Goal: Information Seeking & Learning: Learn about a topic

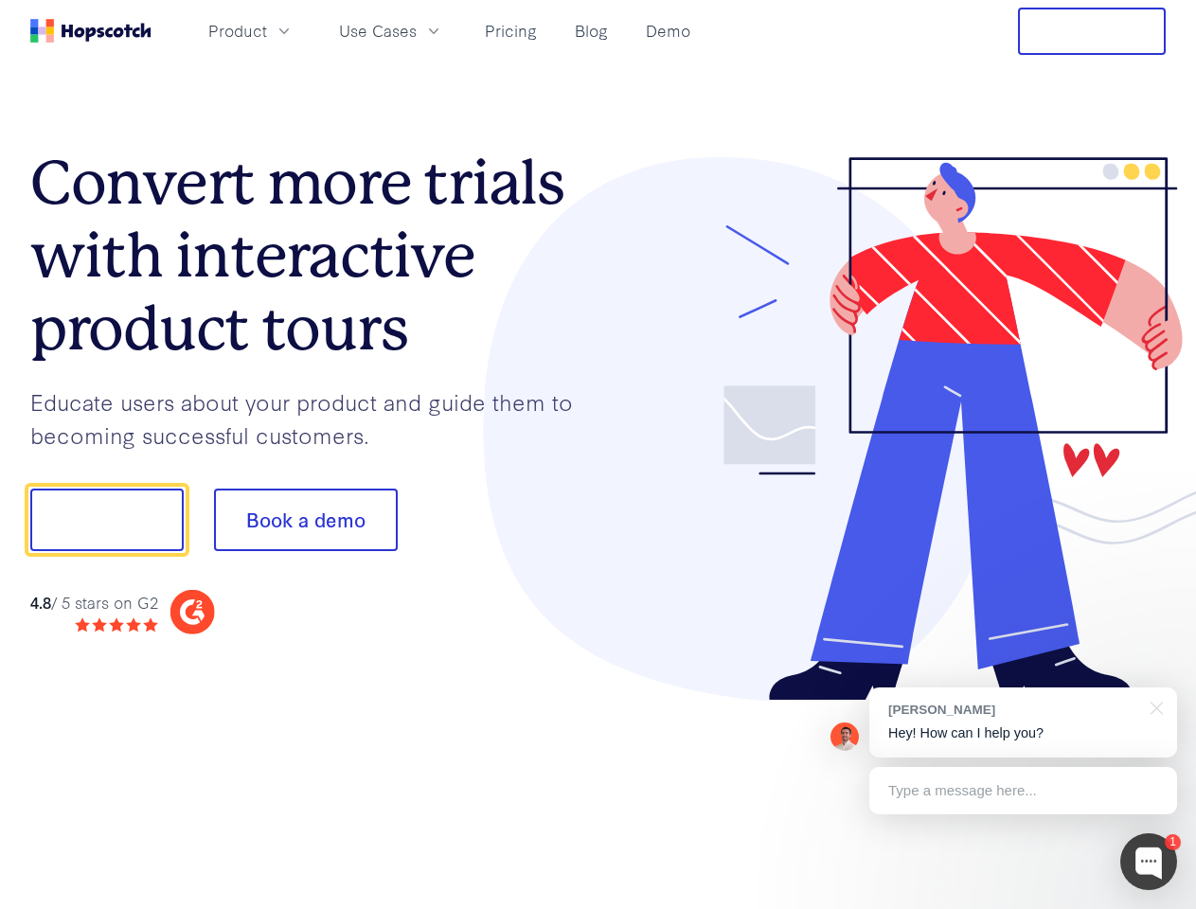
click at [599, 455] on div at bounding box center [883, 429] width 568 height 545
click at [267, 30] on span "Product" at bounding box center [237, 31] width 59 height 24
click at [417, 30] on span "Use Cases" at bounding box center [378, 31] width 78 height 24
click at [1092, 31] on button "Free Trial" at bounding box center [1092, 31] width 148 height 47
click at [106, 520] on button "Show me!" at bounding box center [106, 520] width 153 height 63
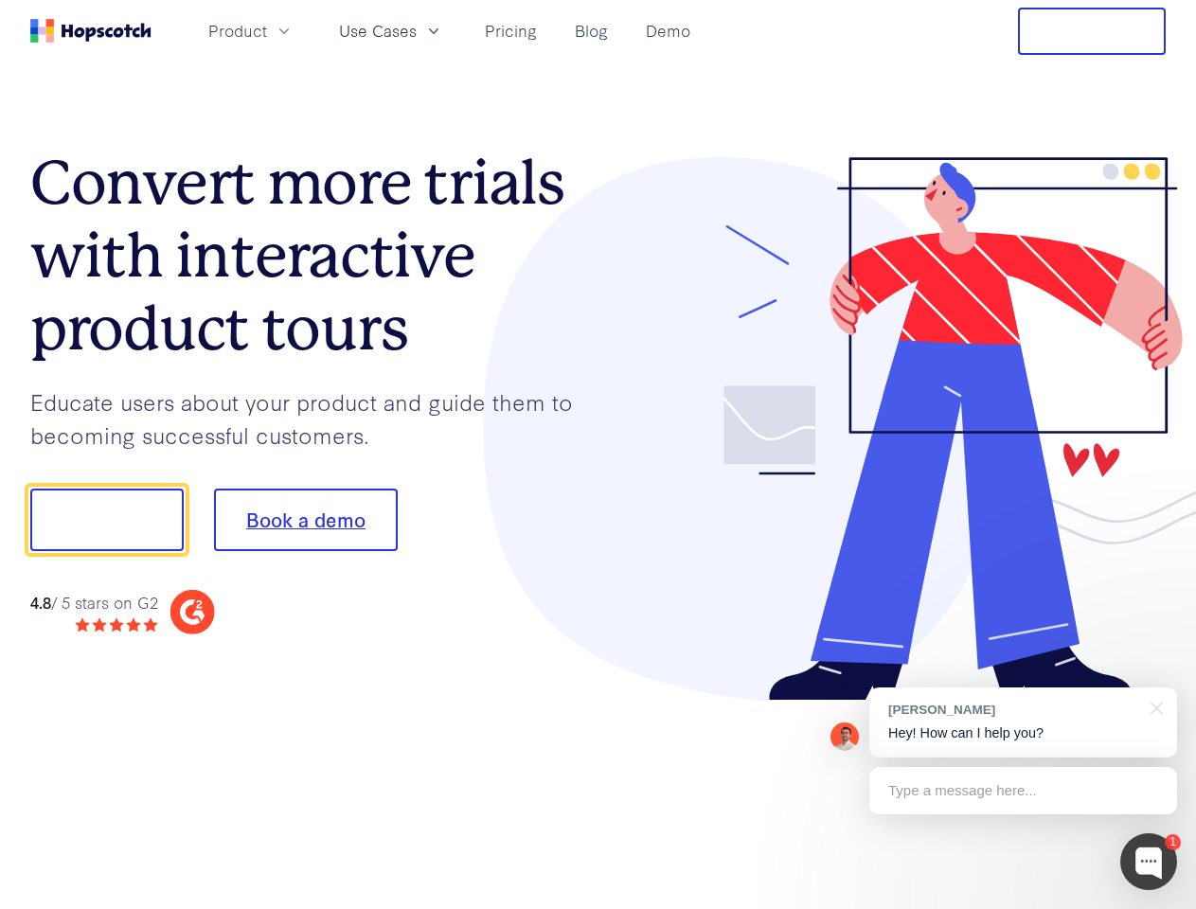
click at [305, 520] on button "Book a demo" at bounding box center [306, 520] width 184 height 63
click at [1149, 862] on div at bounding box center [1148, 861] width 57 height 57
click at [1023, 723] on div "[PERSON_NAME] Hey! How can I help you?" at bounding box center [1023, 723] width 308 height 70
click at [1154, 707] on div at bounding box center [999, 518] width 355 height 632
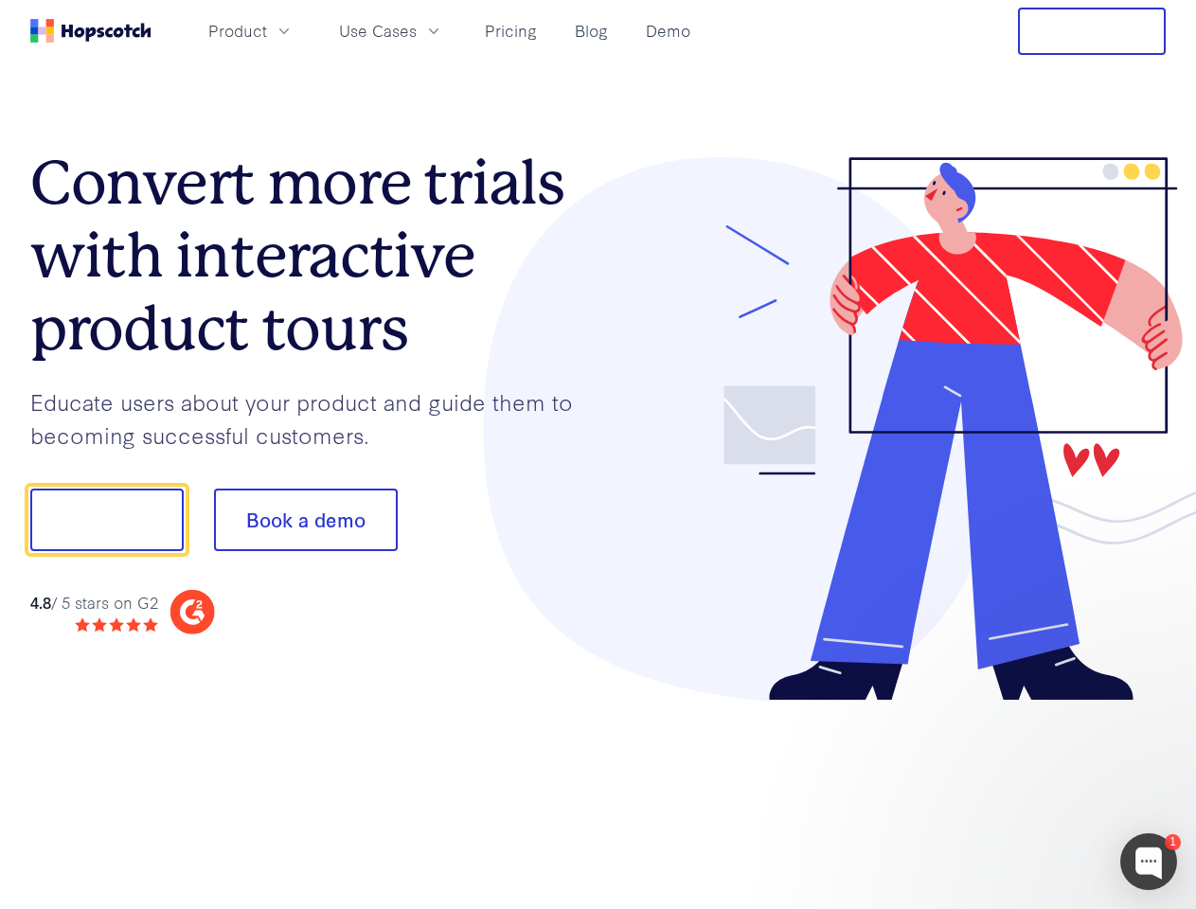
click at [1023, 791] on div at bounding box center [999, 518] width 355 height 632
